Goal: Task Accomplishment & Management: Use online tool/utility

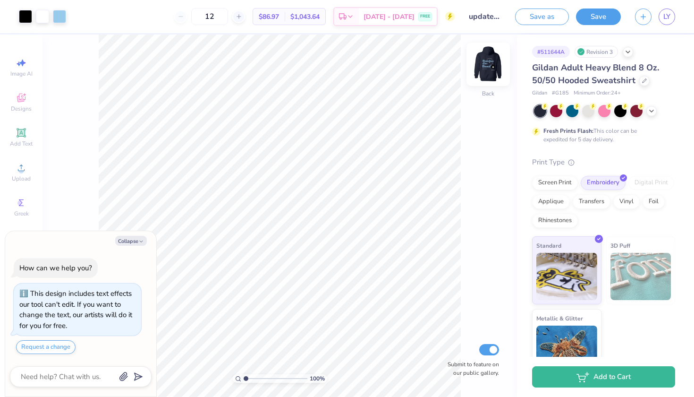
click at [488, 67] on img at bounding box center [488, 64] width 38 height 38
click at [490, 70] on img at bounding box center [488, 64] width 38 height 38
click at [490, 70] on img at bounding box center [488, 64] width 19 height 19
click at [488, 68] on img at bounding box center [488, 64] width 38 height 38
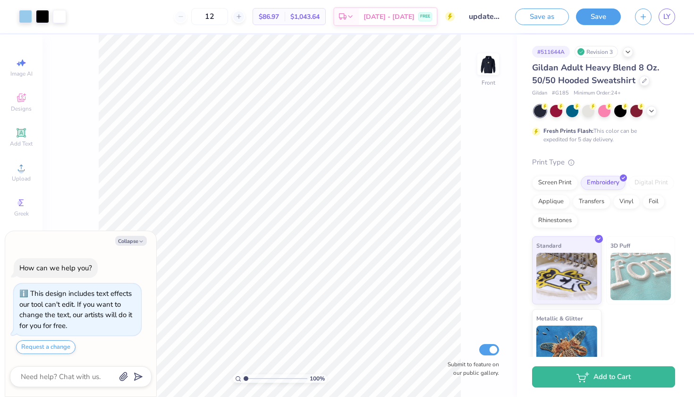
click at [488, 68] on img at bounding box center [488, 64] width 19 height 19
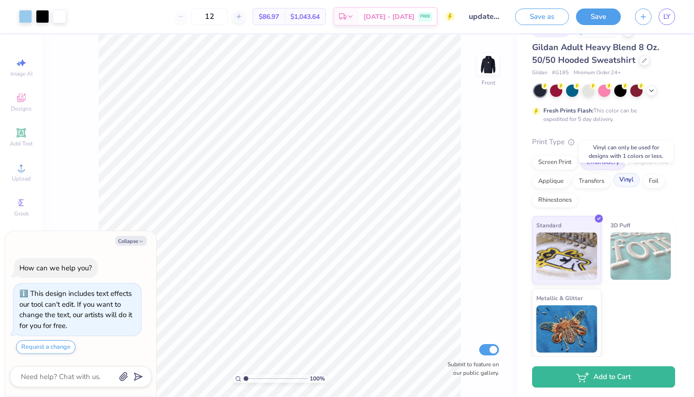
scroll to position [20, 0]
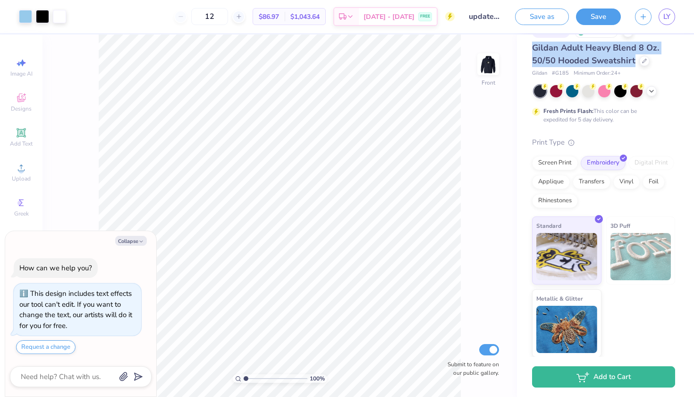
drag, startPoint x: 532, startPoint y: 49, endPoint x: 635, endPoint y: 62, distance: 103.3
click at [635, 62] on div "Gildan Adult Heavy Blend 8 Oz. 50/50 Hooded Sweatshirt" at bounding box center [603, 54] width 143 height 25
type textarea "x"
copy span "Gildan Adult Heavy Blend 8 Oz. 50/50 Hooded Sweatshirt"
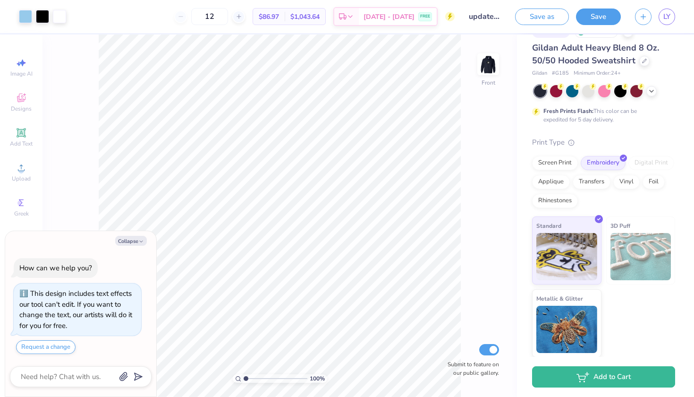
click at [559, 59] on span "Gildan Adult Heavy Blend 8 Oz. 50/50 Hooded Sweatshirt" at bounding box center [595, 54] width 127 height 24
click at [666, 18] on span "LY" at bounding box center [666, 16] width 7 height 11
